Goal: Task Accomplishment & Management: Manage account settings

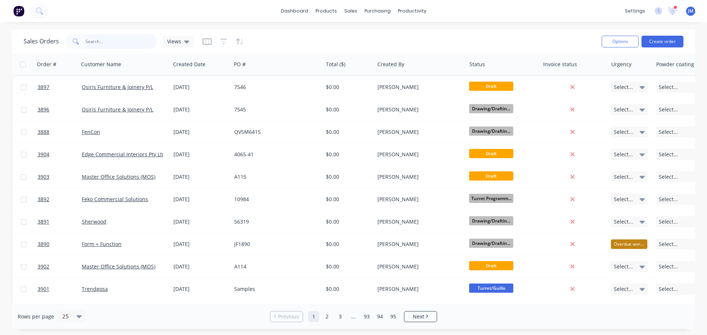
click at [97, 38] on input "text" at bounding box center [121, 41] width 72 height 15
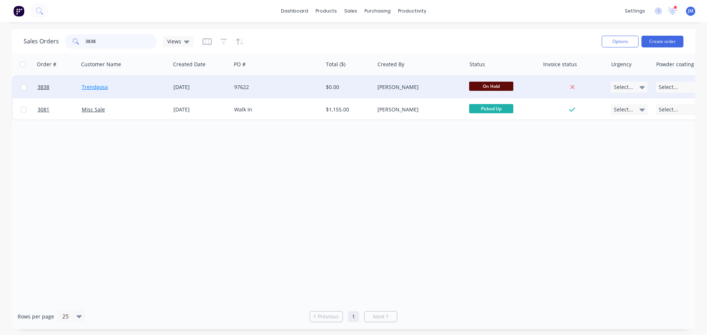
type input "3838"
click at [96, 86] on link "Trendgosa" at bounding box center [95, 87] width 26 height 7
click at [258, 86] on div "97622" at bounding box center [275, 87] width 82 height 7
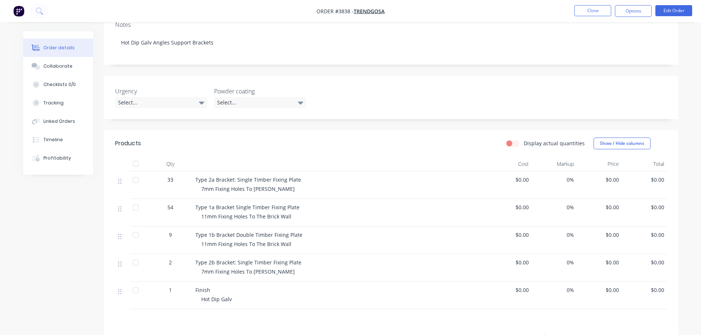
scroll to position [184, 0]
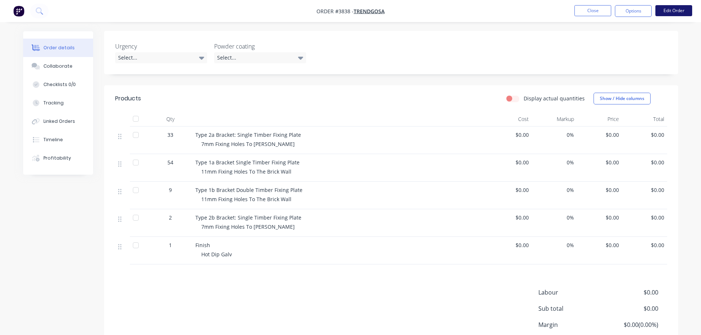
click at [675, 7] on button "Edit Order" at bounding box center [674, 10] width 37 height 11
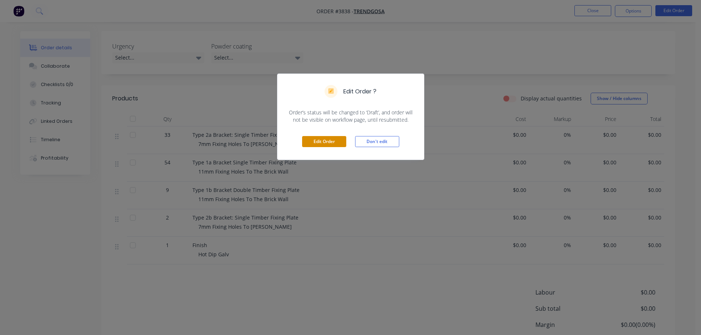
click at [326, 140] on button "Edit Order" at bounding box center [324, 141] width 44 height 11
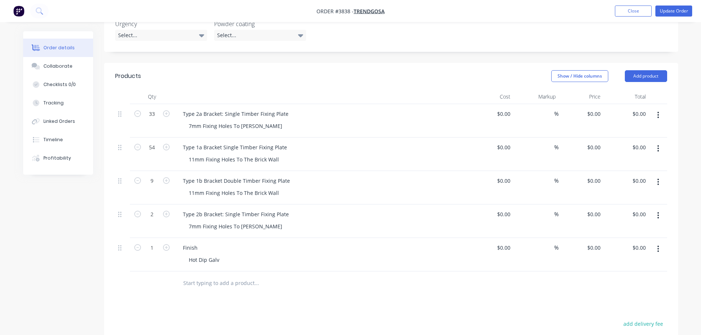
scroll to position [221, 0]
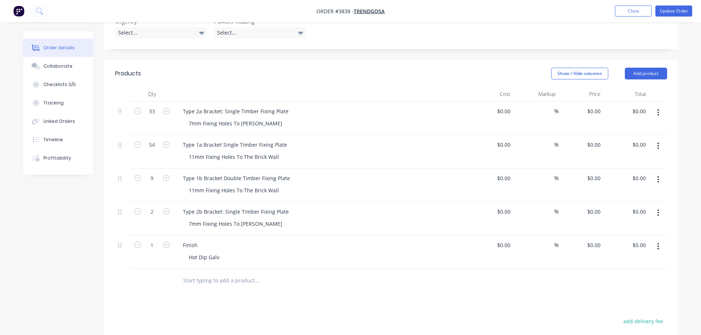
click at [657, 142] on icon "button" at bounding box center [658, 146] width 2 height 8
click at [614, 204] on div "Delete" at bounding box center [632, 209] width 57 height 11
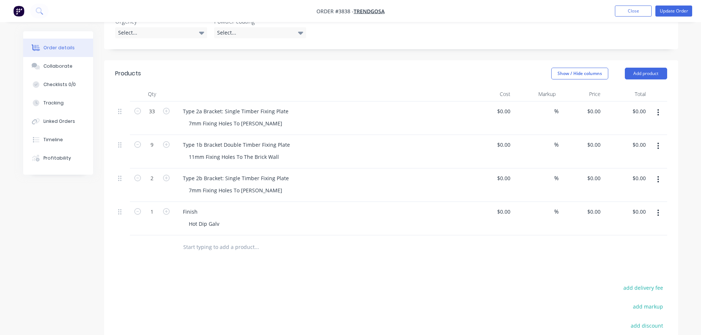
click at [658, 143] on icon "button" at bounding box center [658, 146] width 1 height 7
click at [611, 204] on div "Delete" at bounding box center [632, 209] width 57 height 11
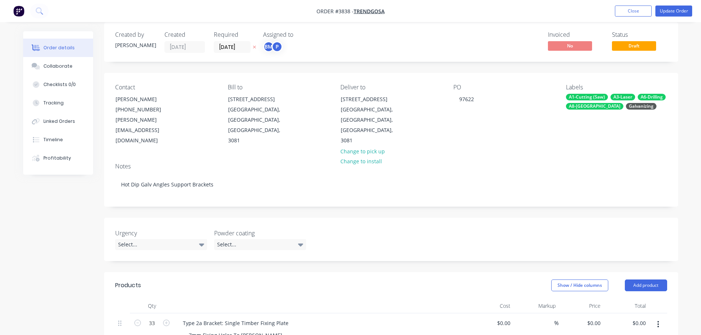
scroll to position [0, 0]
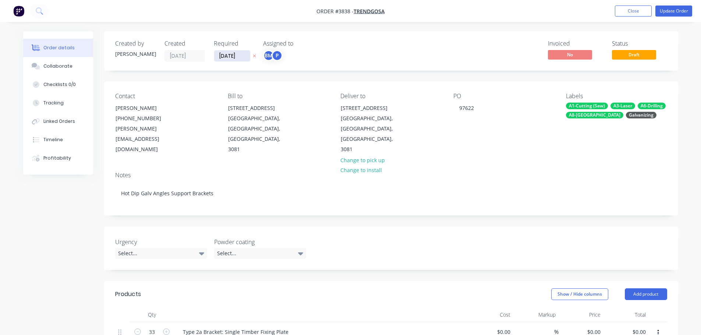
click at [240, 55] on input "[DATE]" at bounding box center [232, 55] width 36 height 11
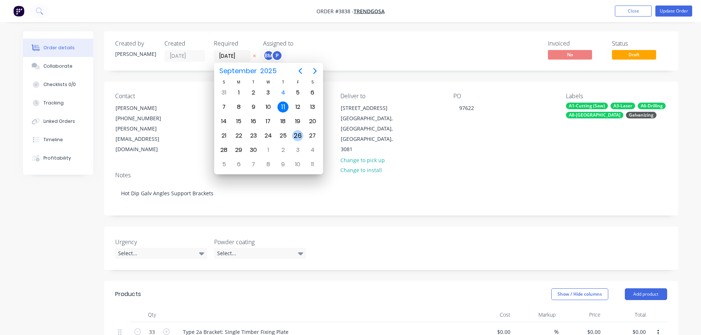
click at [294, 132] on div "26" at bounding box center [297, 135] width 11 height 11
type input "[DATE]"
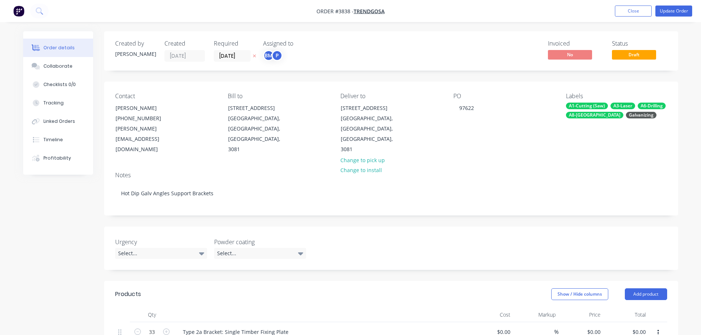
click at [484, 166] on div "Notes Hot Dip Galv Angles Support Brackets" at bounding box center [391, 190] width 574 height 49
click at [61, 64] on div "Collaborate" at bounding box center [57, 66] width 29 height 7
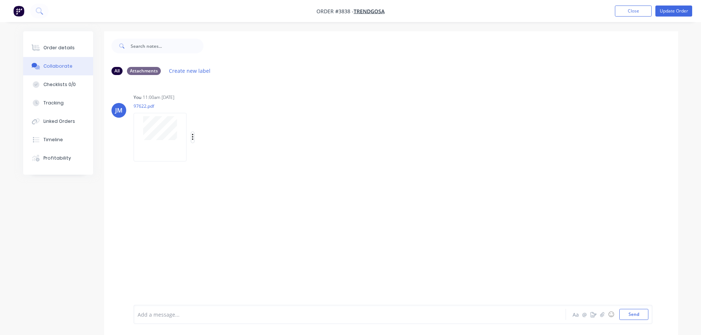
click at [192, 139] on icon "button" at bounding box center [193, 137] width 2 height 8
click at [212, 170] on button "Delete" at bounding box center [240, 173] width 83 height 17
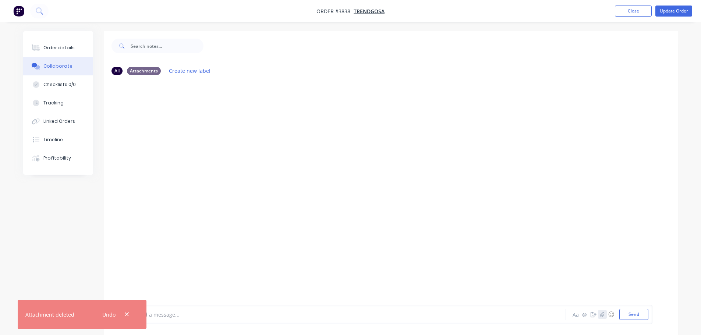
click at [602, 315] on icon "button" at bounding box center [602, 314] width 4 height 5
click at [642, 314] on button "Send" at bounding box center [633, 314] width 29 height 11
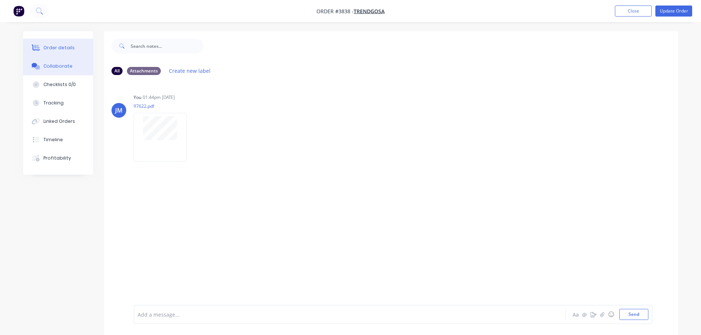
click at [64, 47] on div "Order details" at bounding box center [58, 48] width 31 height 7
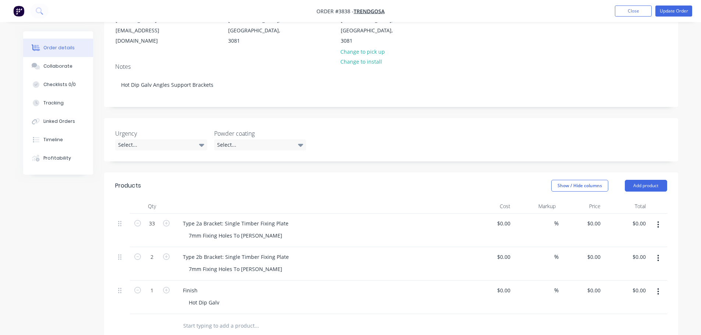
scroll to position [110, 0]
click at [69, 64] on div "Collaborate" at bounding box center [57, 66] width 29 height 7
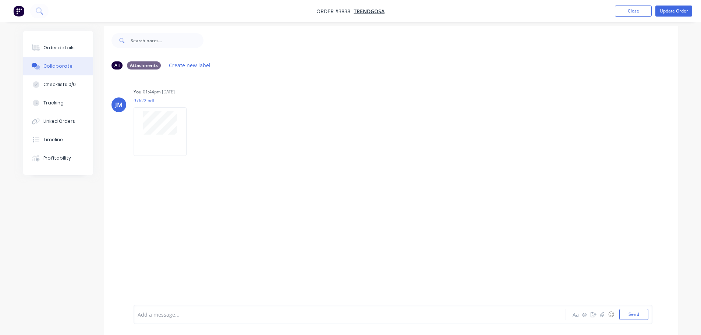
scroll to position [11, 0]
click at [157, 308] on div "Add a message... Aa @ ☺ Send" at bounding box center [393, 314] width 519 height 19
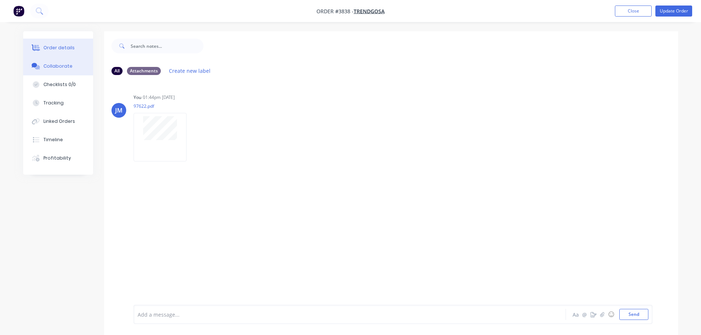
click at [50, 40] on button "Order details" at bounding box center [58, 48] width 70 height 18
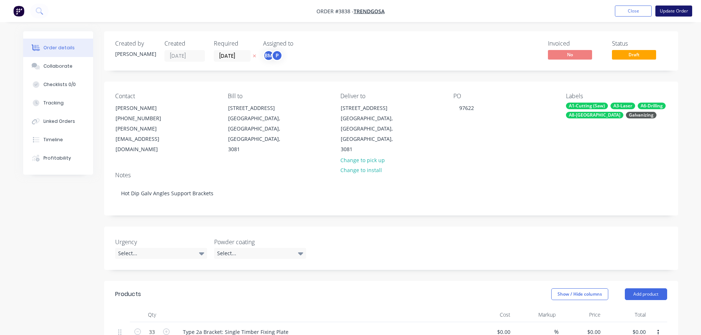
click at [679, 12] on button "Update Order" at bounding box center [674, 11] width 37 height 11
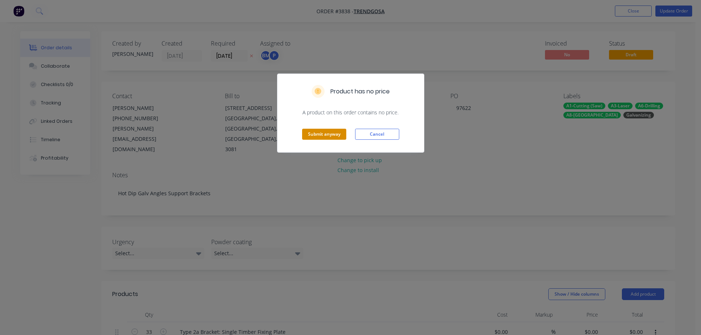
click at [324, 134] on button "Submit anyway" at bounding box center [324, 134] width 44 height 11
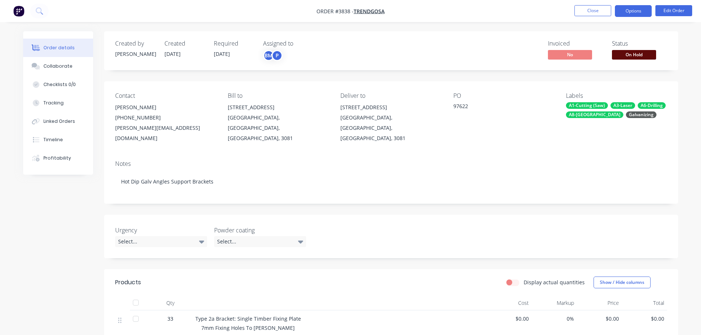
click at [623, 14] on button "Options" at bounding box center [633, 11] width 37 height 12
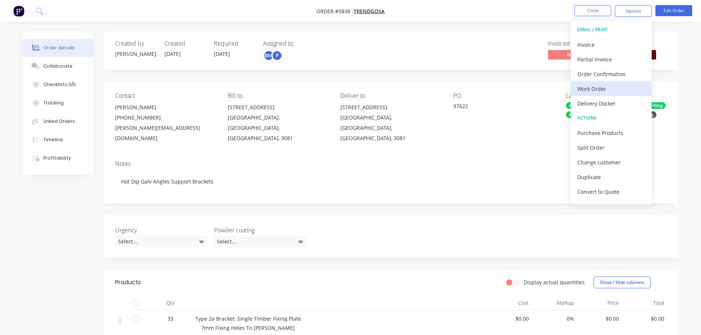
click at [598, 86] on div "Work Order" at bounding box center [611, 89] width 68 height 11
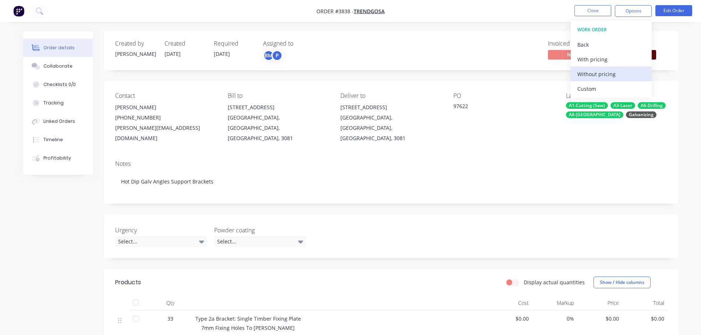
click at [595, 71] on div "Without pricing" at bounding box center [611, 74] width 68 height 11
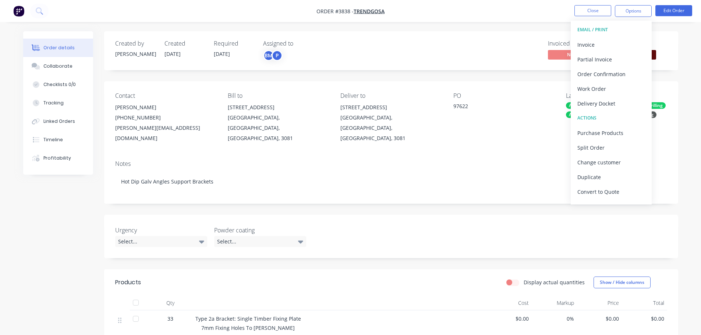
click at [476, 64] on div "Created by [PERSON_NAME] Created [DATE] Required [DATE] Assigned to BM P Invoic…" at bounding box center [391, 50] width 574 height 39
